Goal: Transaction & Acquisition: Purchase product/service

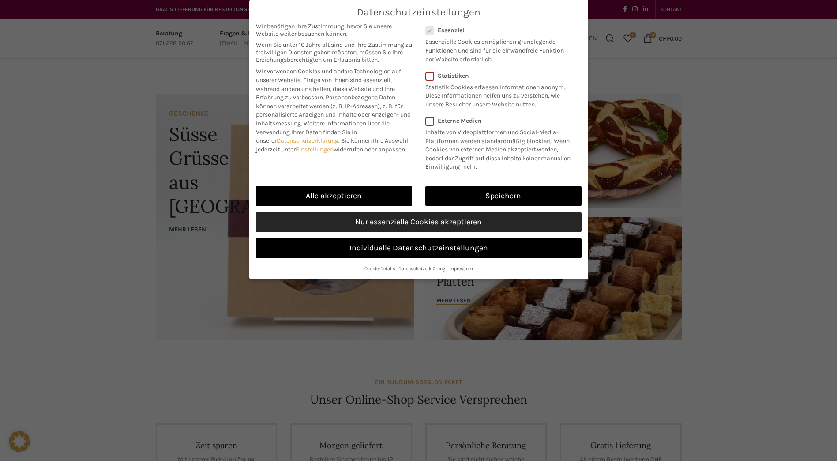
click at [425, 220] on link "Nur essenzielle Cookies akzeptieren" at bounding box center [419, 222] width 326 height 20
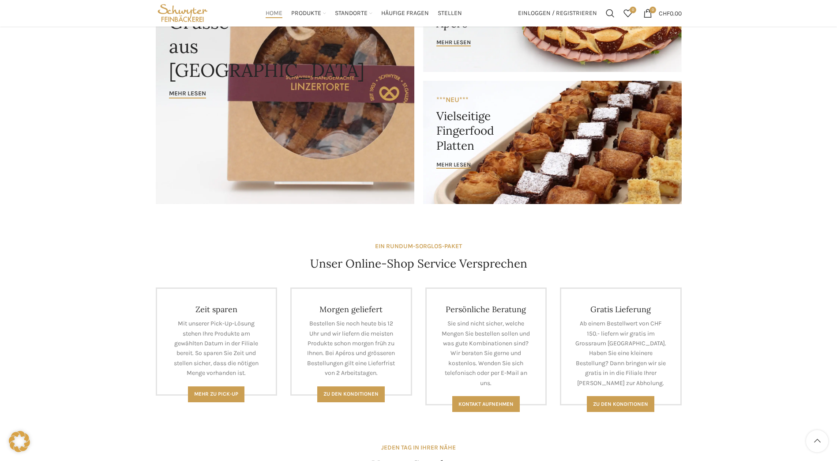
scroll to position [132, 0]
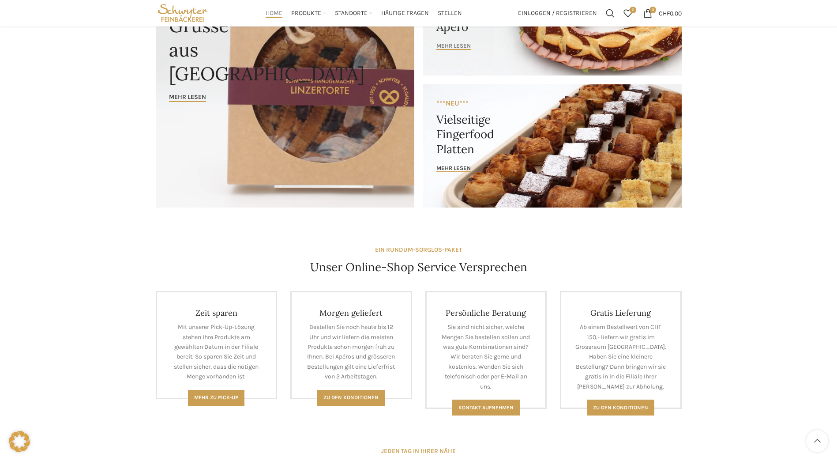
click at [452, 46] on span "mehr lesen" at bounding box center [453, 45] width 34 height 7
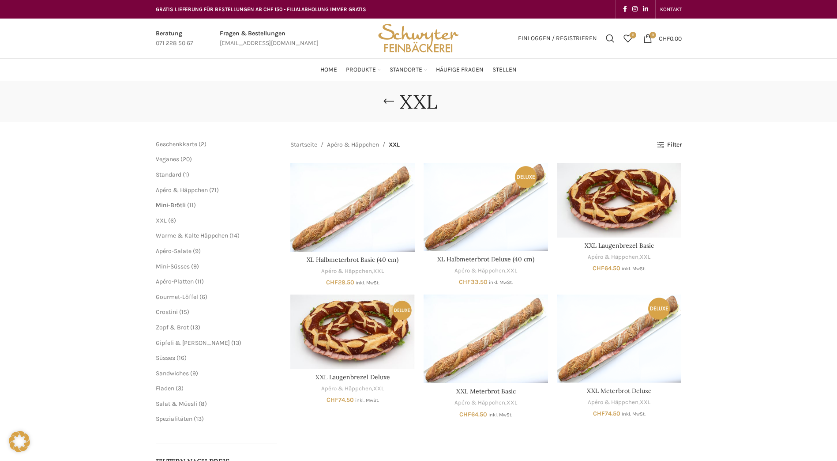
click at [163, 205] on span "Mini-Brötli" at bounding box center [171, 204] width 30 height 7
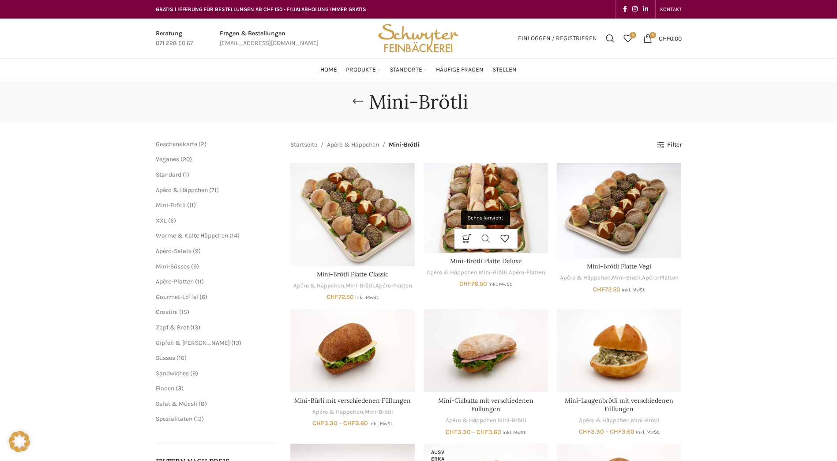
click at [484, 236] on link "Schnellansicht" at bounding box center [485, 239] width 19 height 20
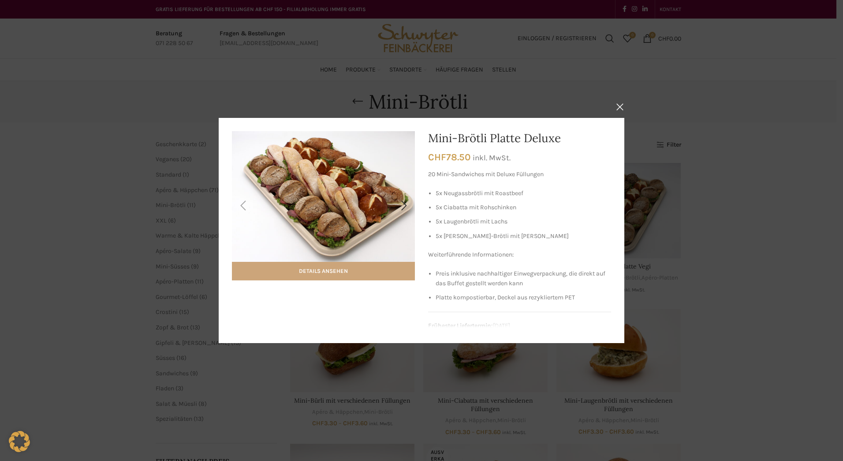
click at [315, 272] on link "Details ansehen" at bounding box center [323, 271] width 183 height 19
click at [617, 105] on button "×" at bounding box center [620, 107] width 22 height 22
